Goal: Information Seeking & Learning: Learn about a topic

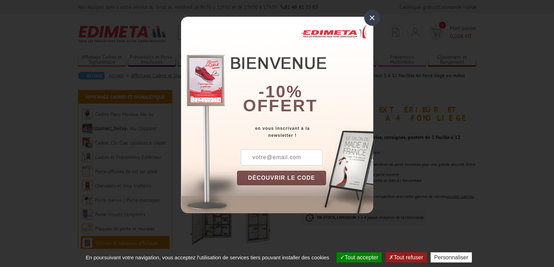
click at [374, 16] on div "×" at bounding box center [372, 18] width 16 height 16
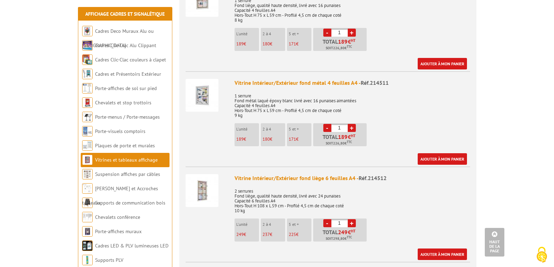
scroll to position [711, 0]
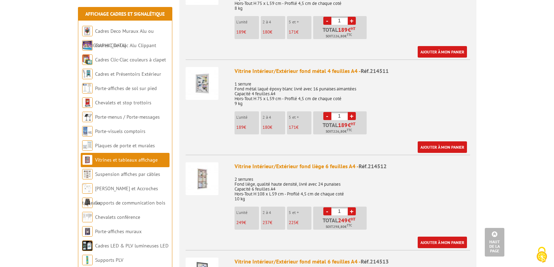
click at [205, 78] on img at bounding box center [202, 83] width 33 height 33
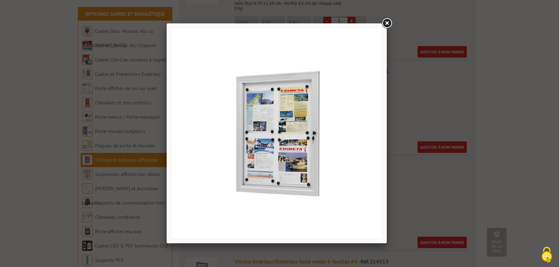
click at [276, 144] on img at bounding box center [277, 134] width 210 height 210
click at [388, 21] on link at bounding box center [387, 23] width 13 height 13
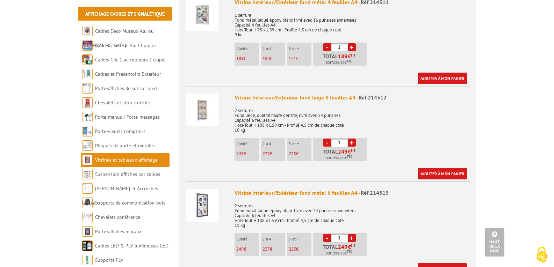
scroll to position [780, 0]
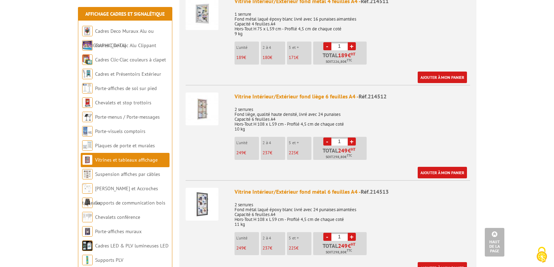
click at [197, 100] on img at bounding box center [202, 109] width 33 height 33
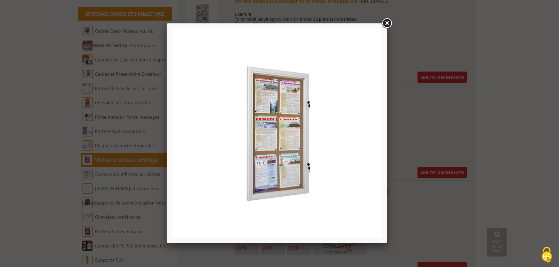
click at [388, 22] on link at bounding box center [387, 23] width 13 height 13
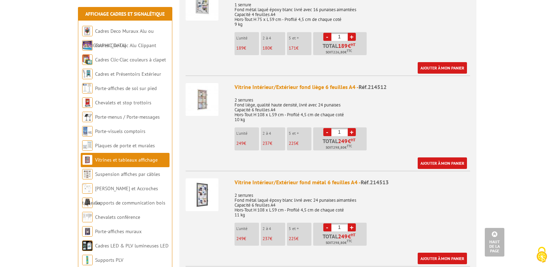
scroll to position [827, 0]
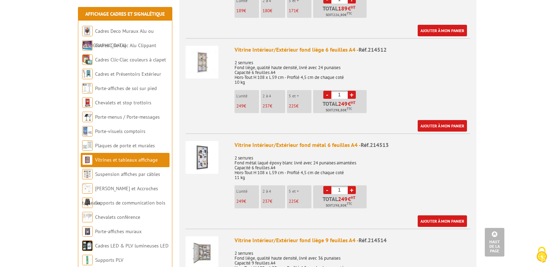
click at [201, 164] on img at bounding box center [202, 157] width 33 height 33
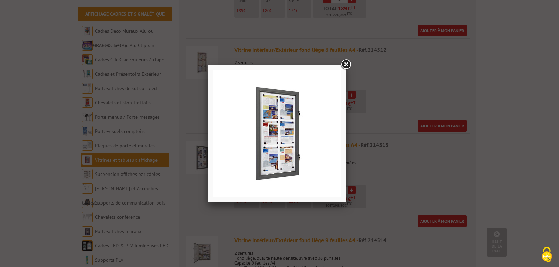
click at [344, 63] on link at bounding box center [346, 64] width 13 height 13
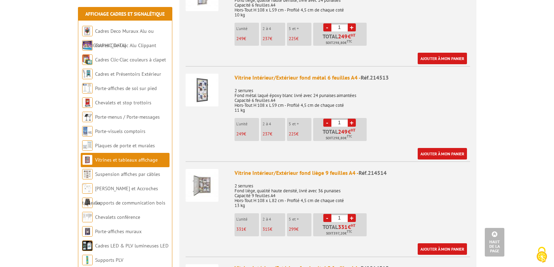
scroll to position [920, 0]
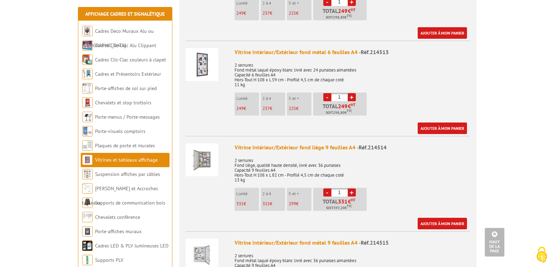
click at [206, 152] on img at bounding box center [202, 160] width 33 height 33
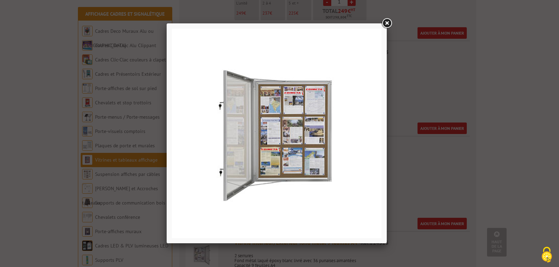
click at [388, 22] on link at bounding box center [387, 23] width 13 height 13
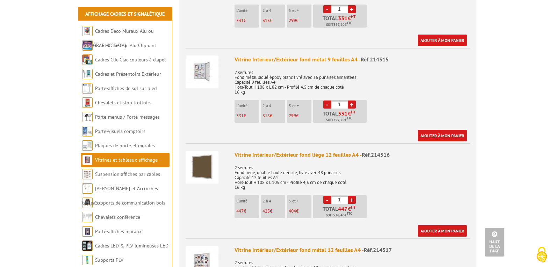
scroll to position [1107, 0]
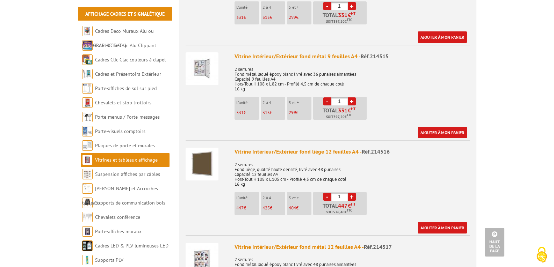
click at [203, 158] on img at bounding box center [202, 164] width 33 height 33
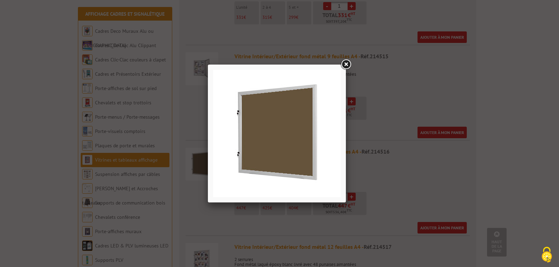
click at [347, 64] on link at bounding box center [346, 64] width 13 height 13
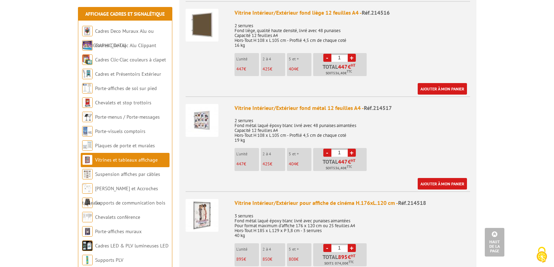
scroll to position [1282, 0]
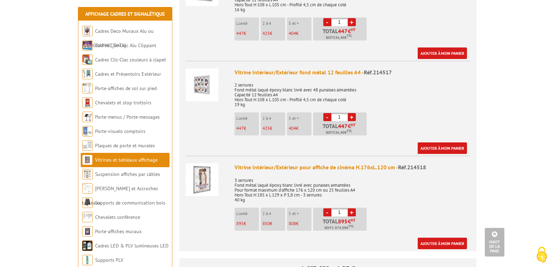
click at [206, 178] on img at bounding box center [202, 180] width 33 height 33
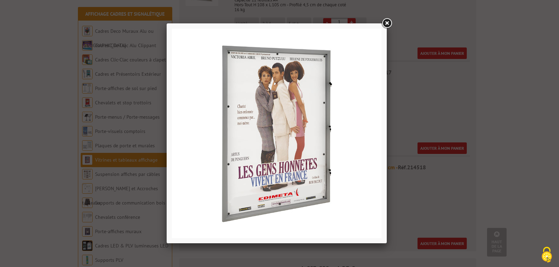
click at [391, 20] on link at bounding box center [387, 23] width 13 height 13
